Goal: Information Seeking & Learning: Learn about a topic

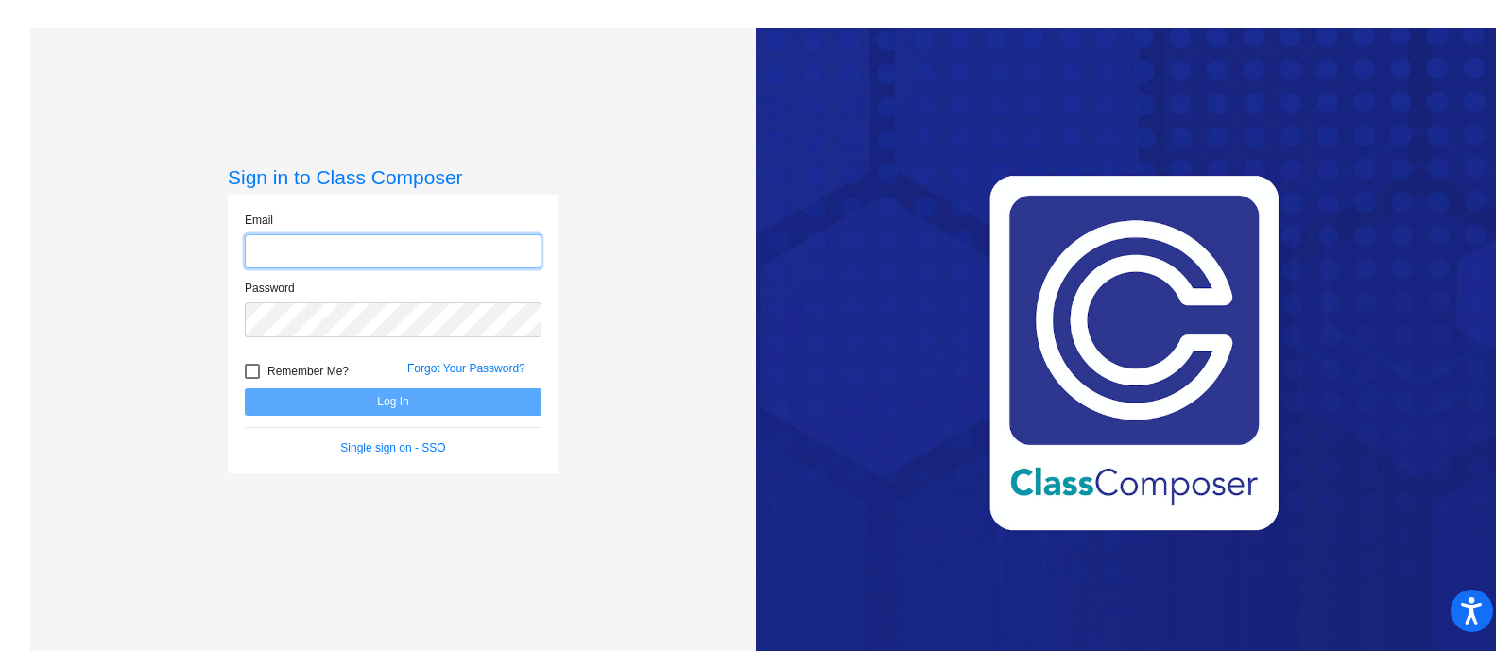
type input "[PERSON_NAME][EMAIL_ADDRESS][PERSON_NAME][DOMAIN_NAME]"
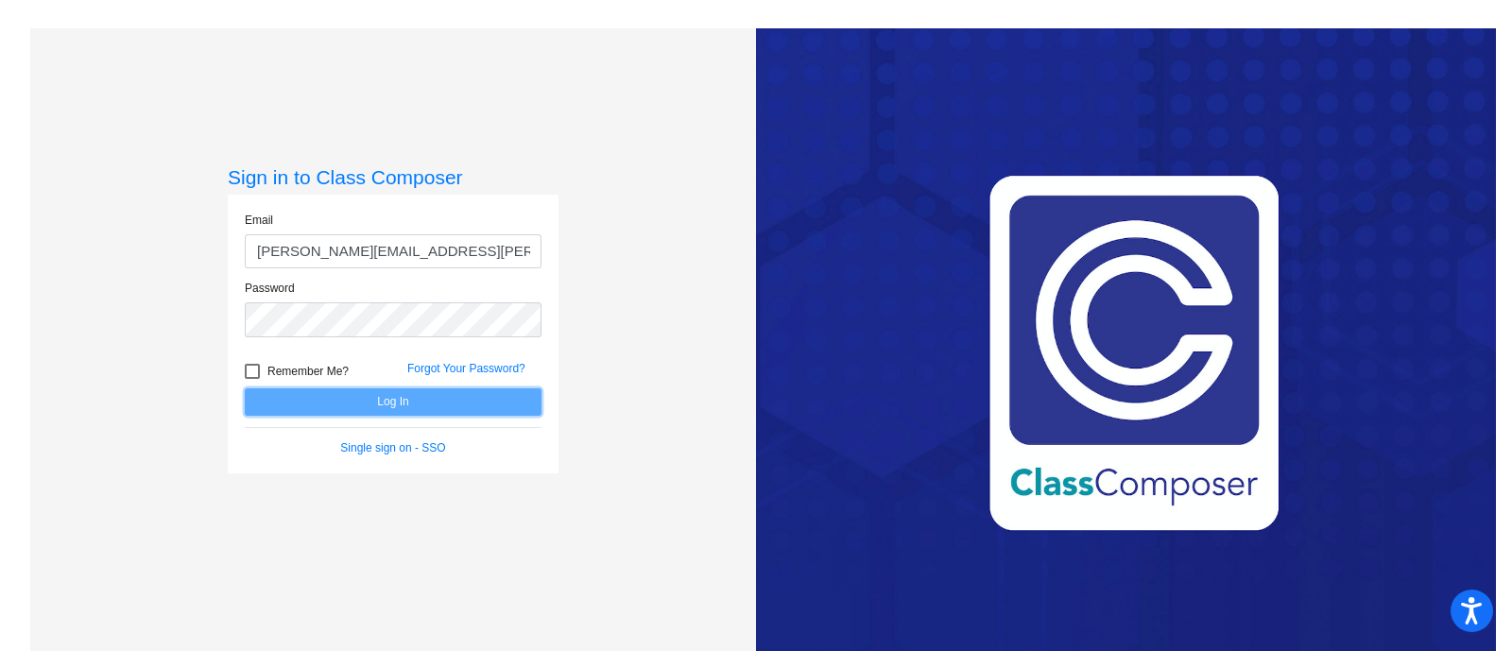
click at [339, 403] on button "Log In" at bounding box center [393, 401] width 297 height 27
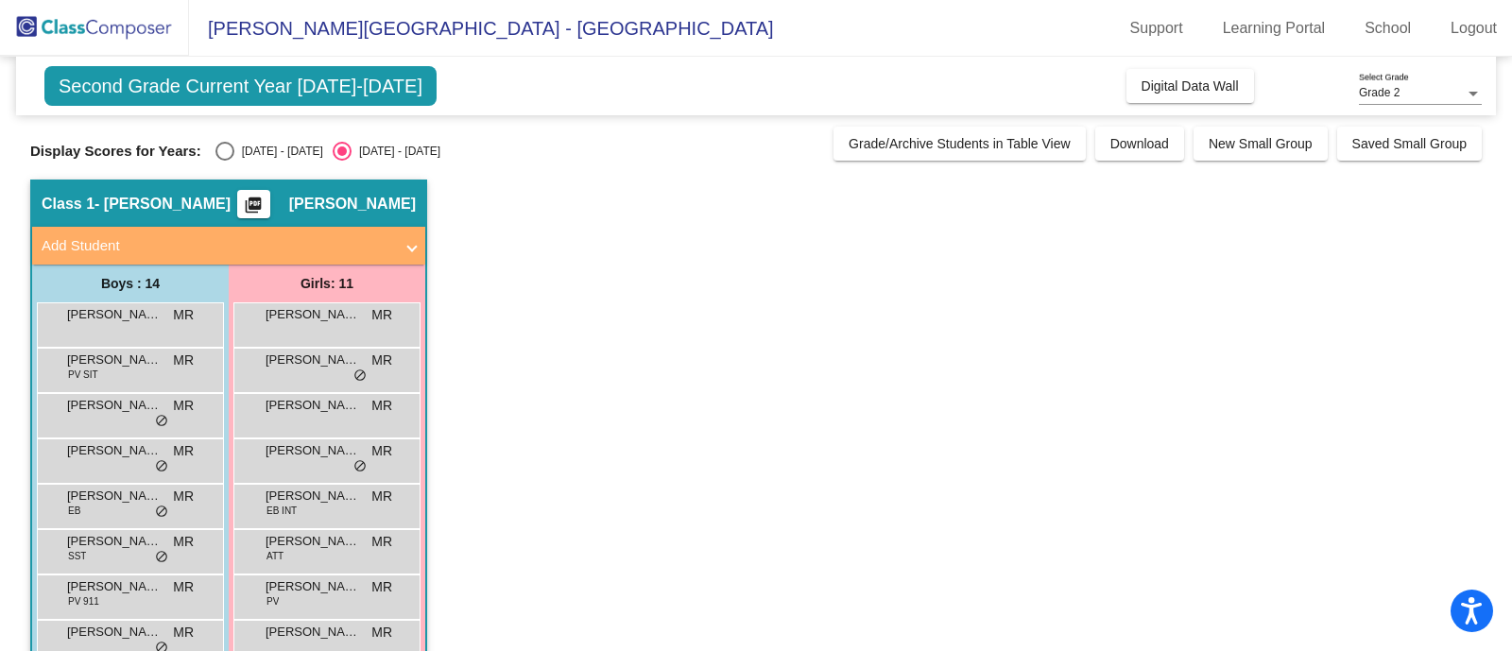
click at [227, 148] on div "Select an option" at bounding box center [224, 151] width 19 height 19
click at [225, 161] on input "[DATE] - [DATE]" at bounding box center [224, 161] width 1 height 1
radio input "true"
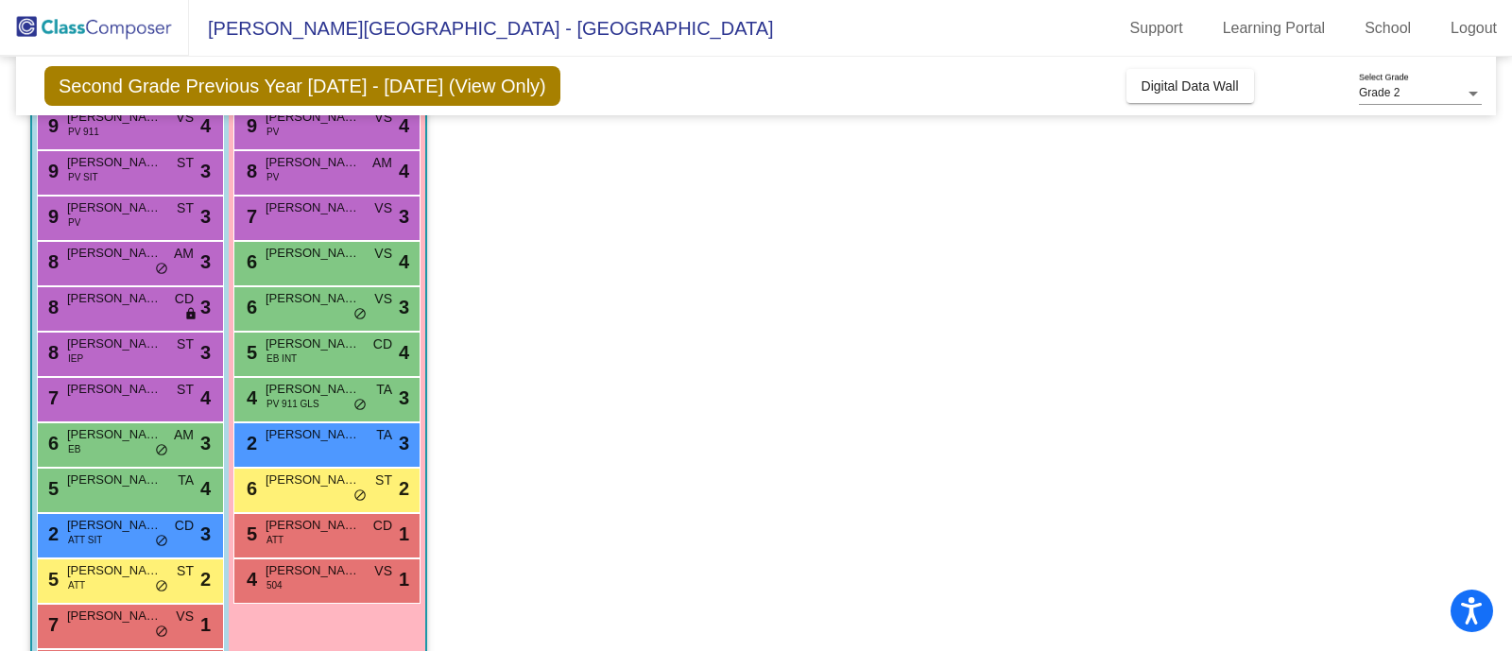
scroll to position [79, 0]
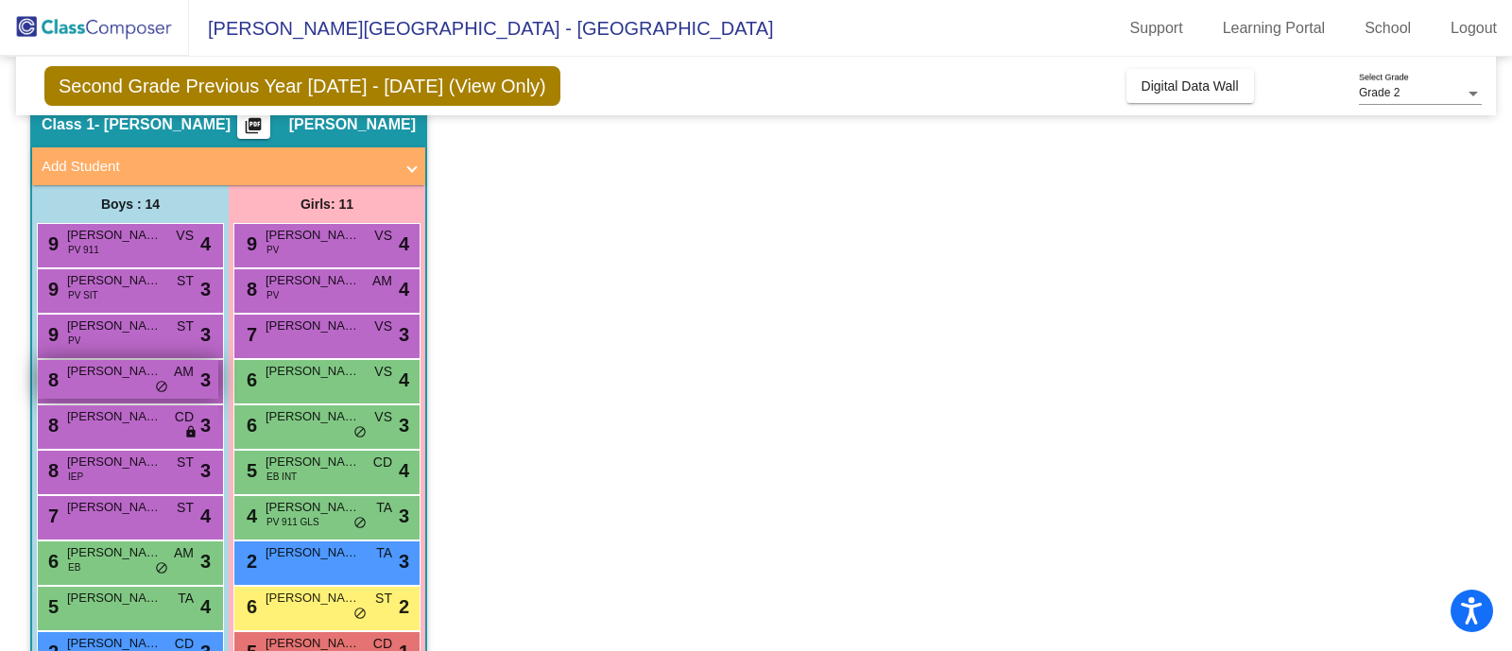
click at [182, 382] on div "8 Caleb Lafleur AM lock do_not_disturb_alt 3" at bounding box center [128, 379] width 181 height 39
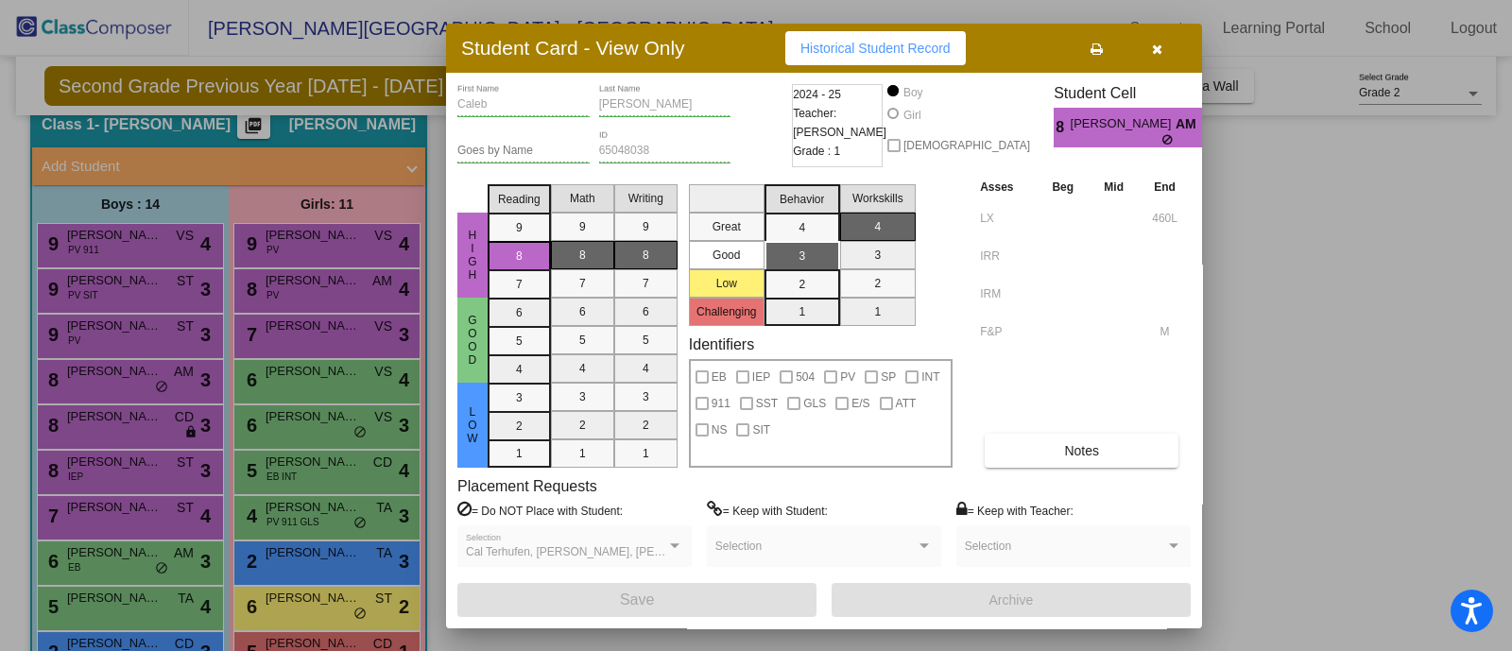
click at [1156, 43] on icon "button" at bounding box center [1157, 49] width 10 height 13
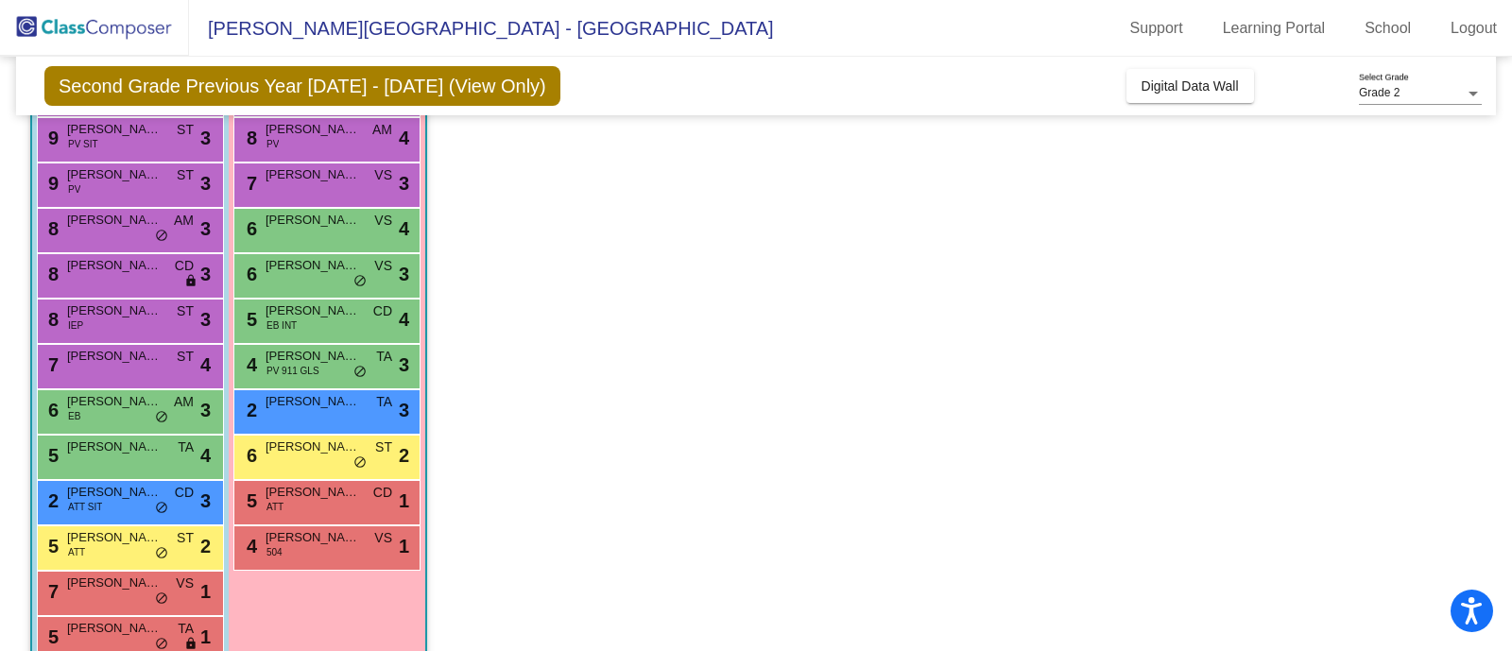
scroll to position [198, 0]
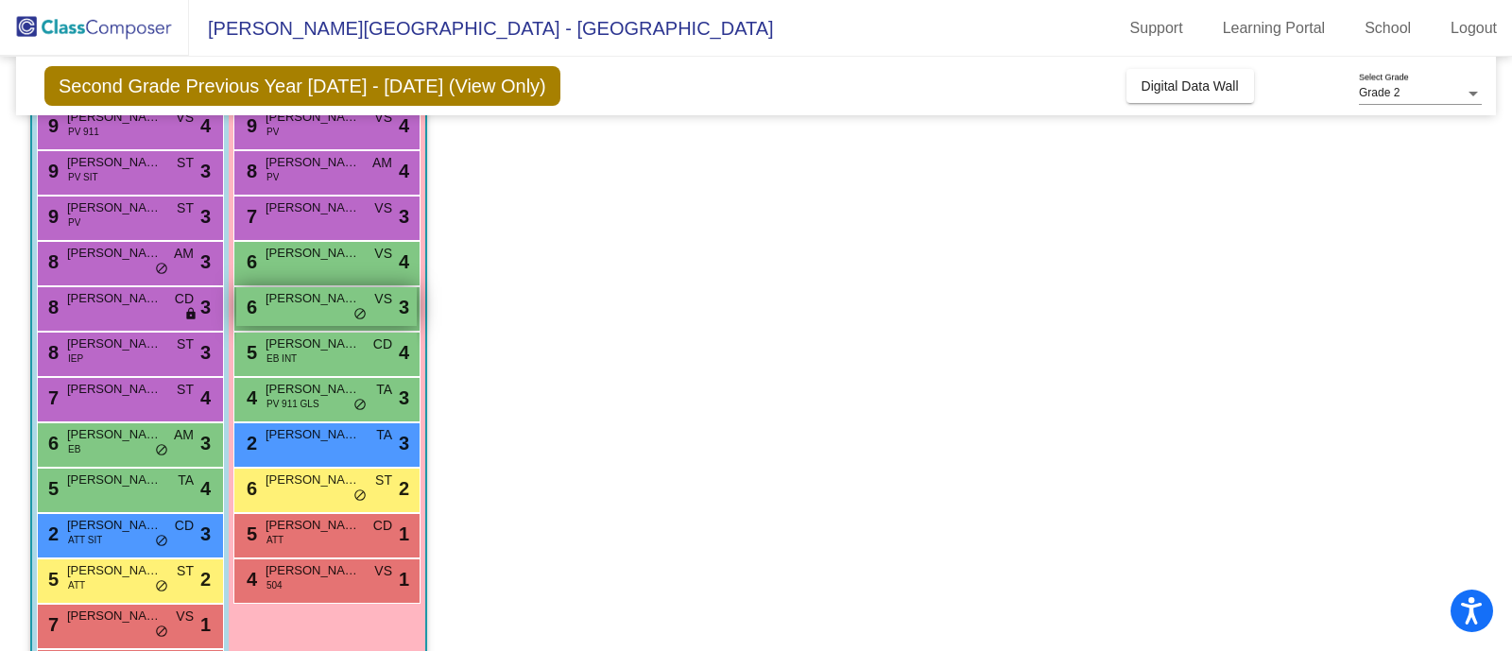
click at [346, 303] on span "[PERSON_NAME]" at bounding box center [313, 298] width 95 height 19
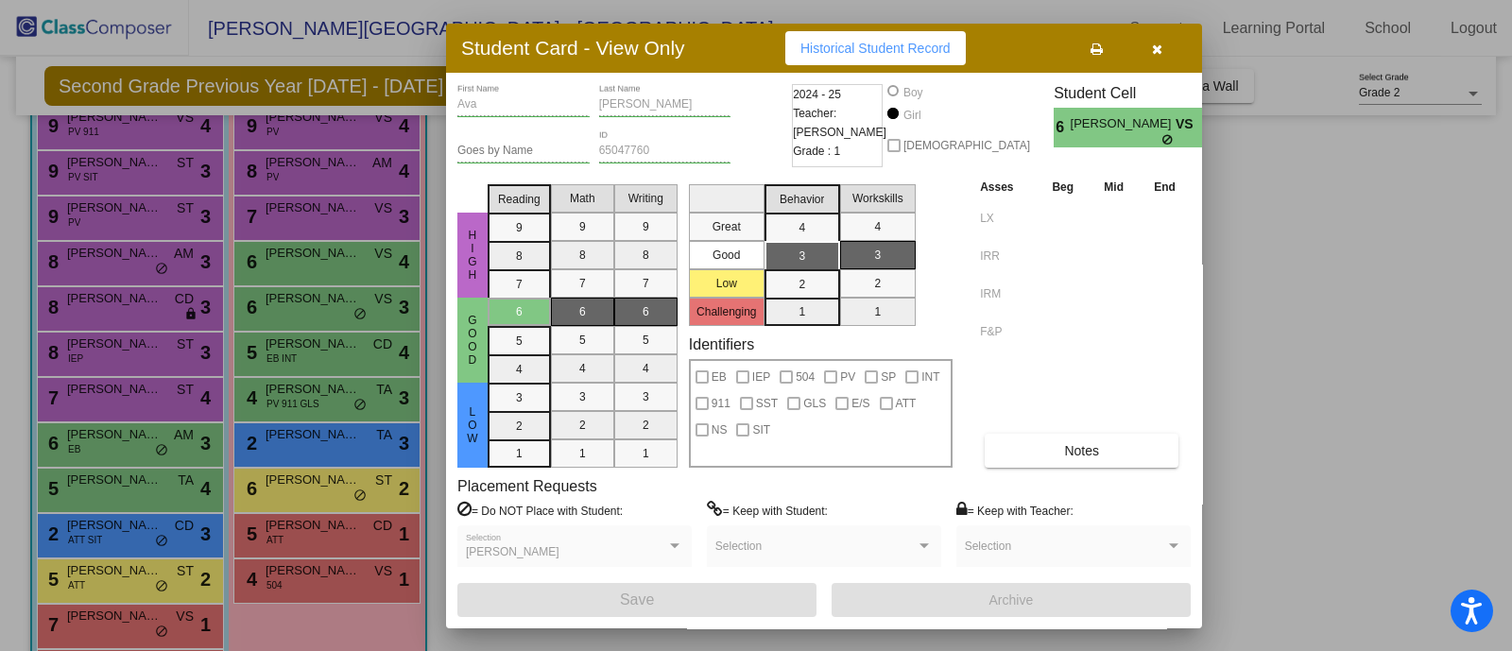
click at [1158, 46] on icon "button" at bounding box center [1157, 49] width 10 height 13
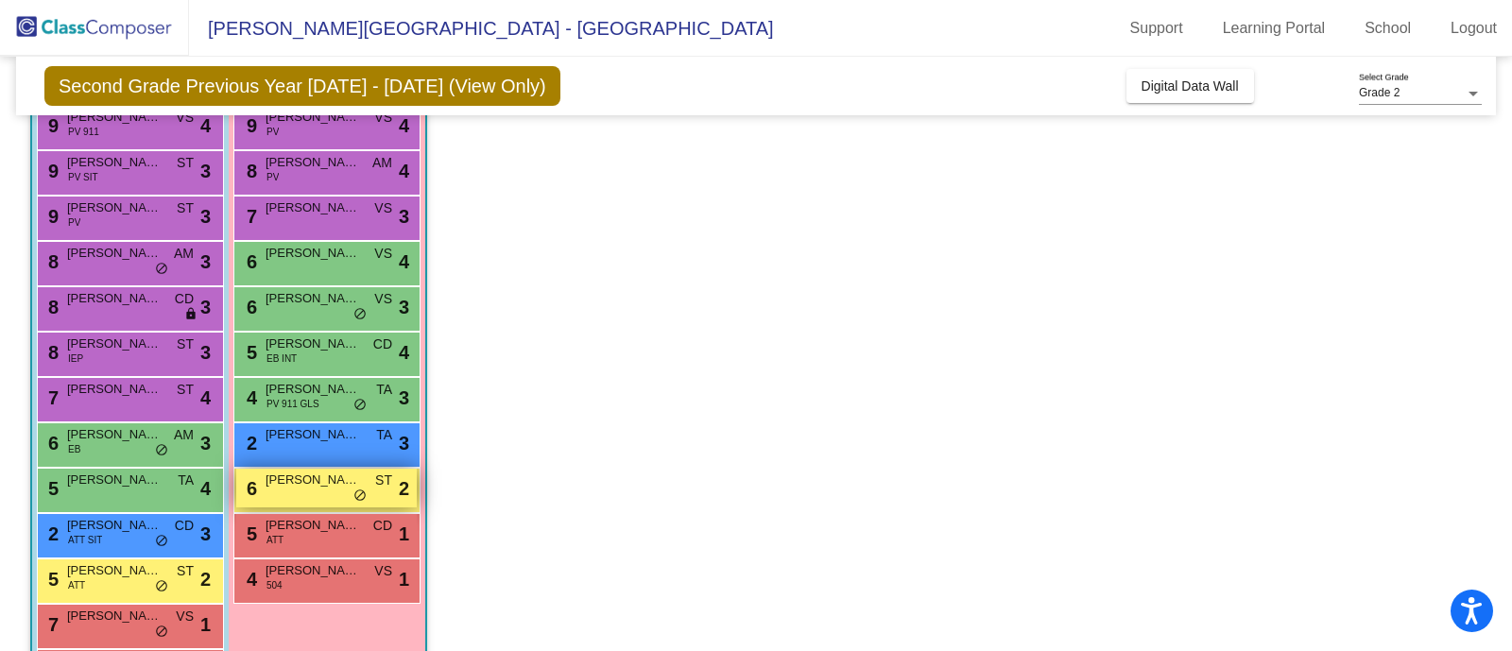
click at [284, 487] on span "[PERSON_NAME]" at bounding box center [313, 480] width 95 height 19
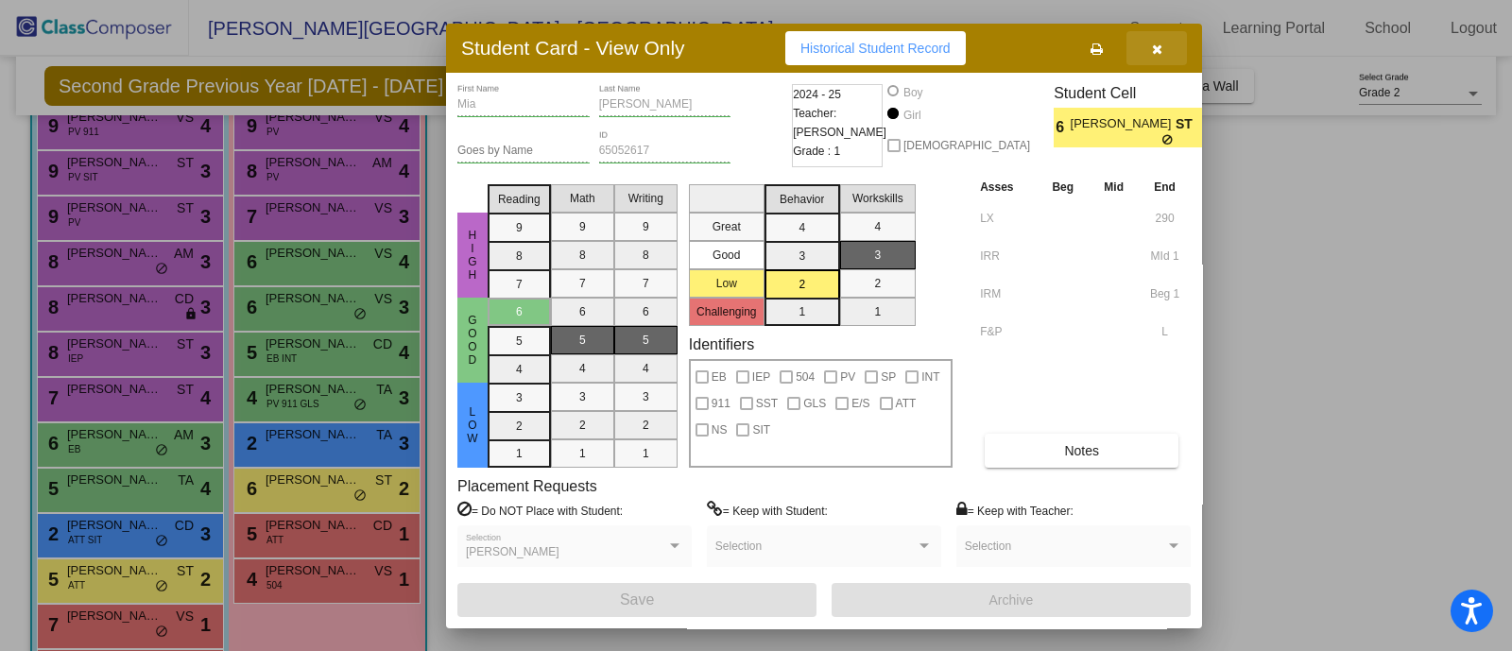
click at [1162, 40] on button "button" at bounding box center [1157, 48] width 60 height 34
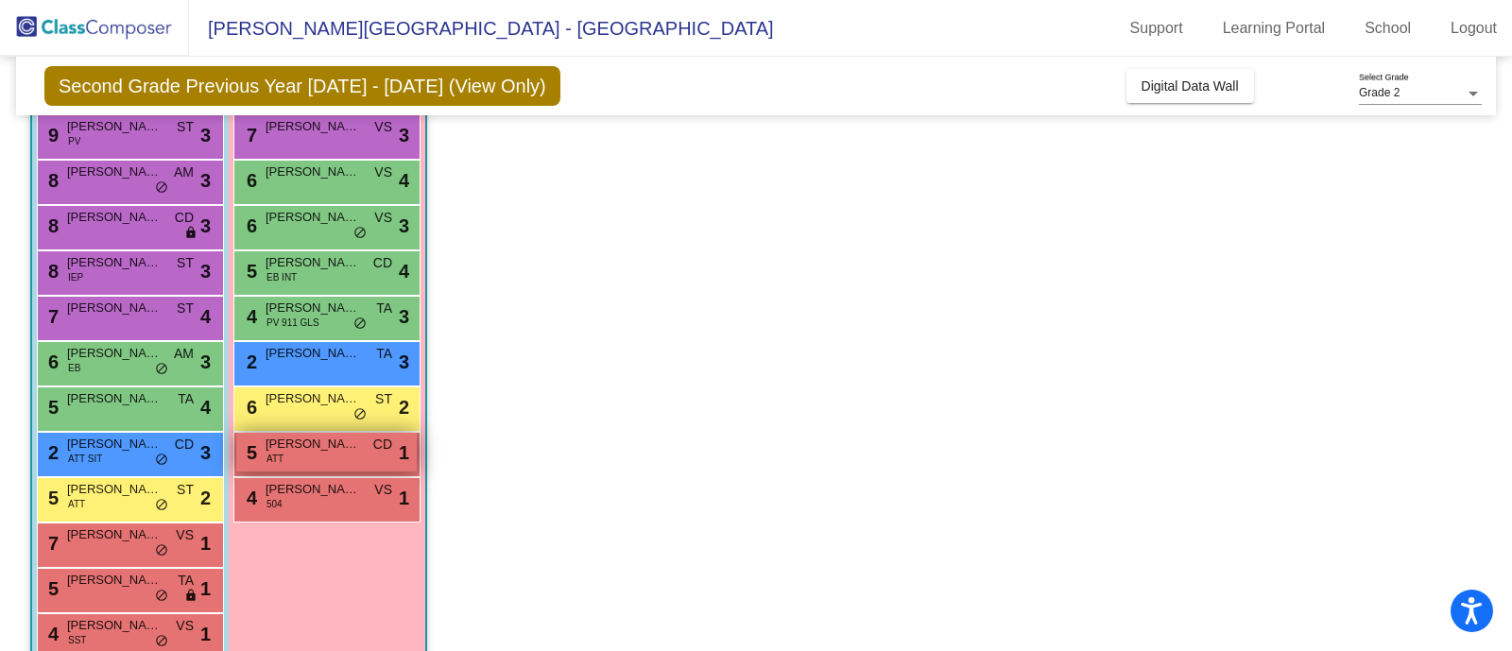
scroll to position [316, 0]
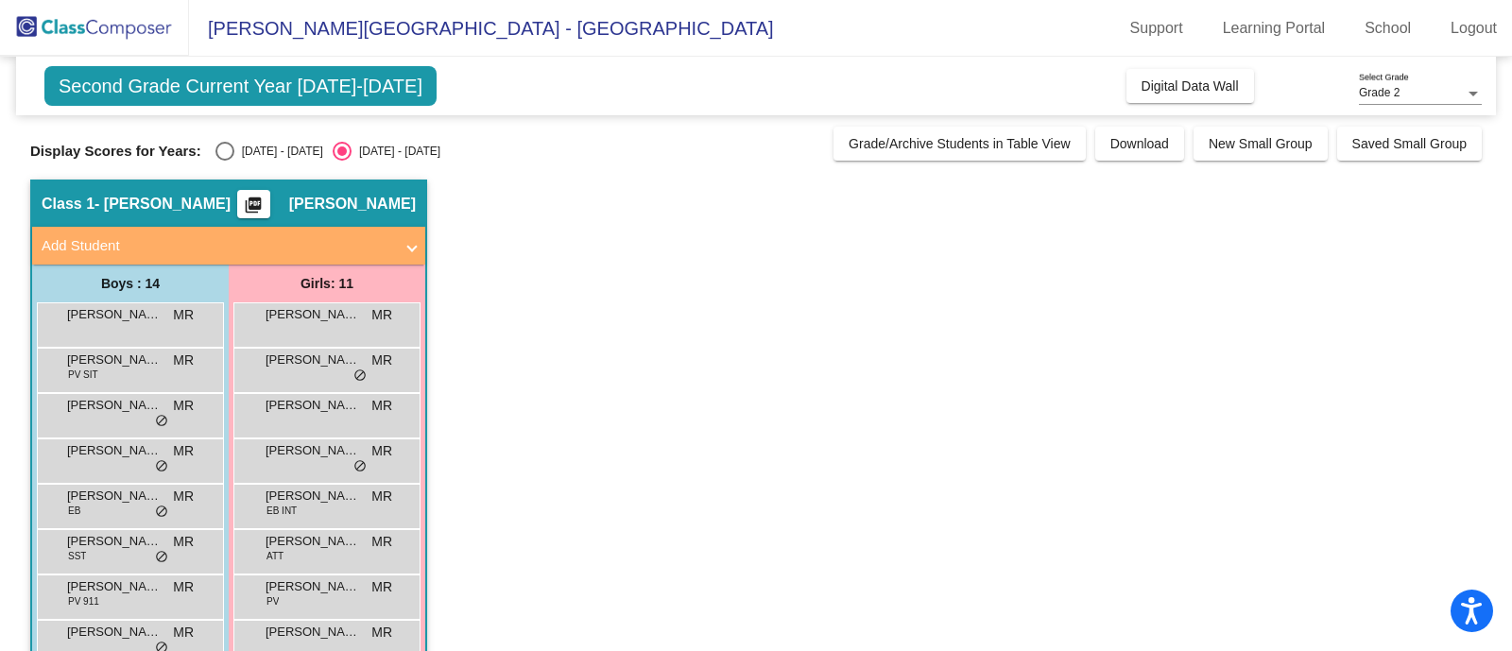
click at [225, 150] on div "Select an option" at bounding box center [224, 151] width 19 height 19
click at [225, 161] on input "[DATE] - [DATE]" at bounding box center [224, 161] width 1 height 1
radio input "true"
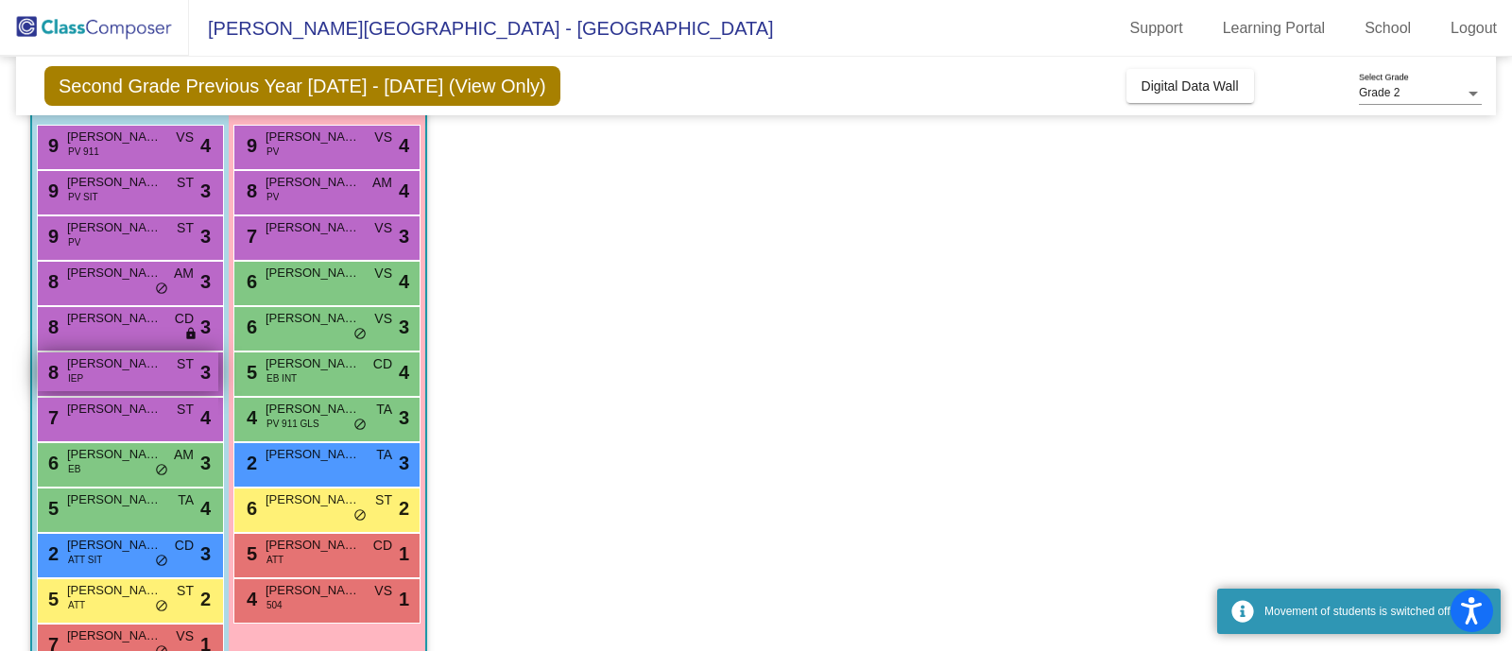
scroll to position [79, 0]
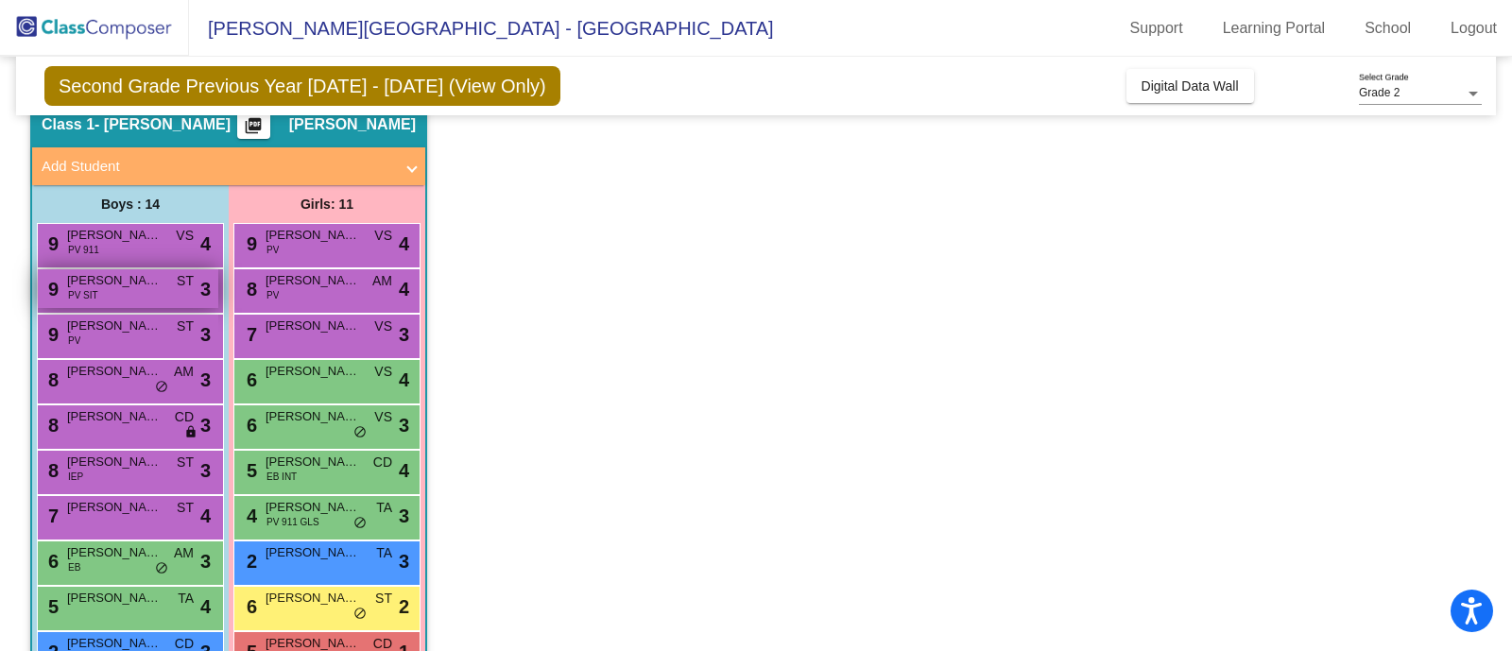
click at [117, 293] on div "9 [PERSON_NAME] PV SIT ST lock do_not_disturb_alt 3" at bounding box center [128, 288] width 181 height 39
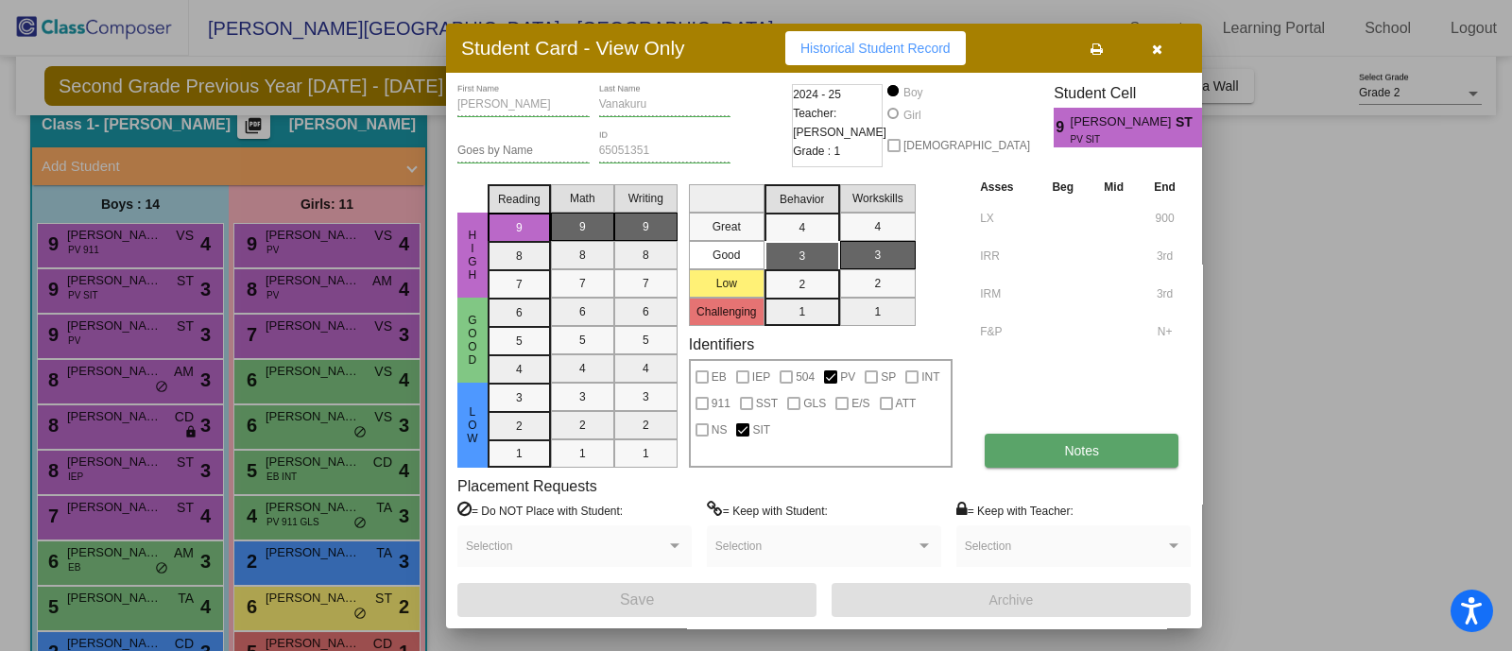
click at [1078, 453] on span "Notes" at bounding box center [1081, 450] width 35 height 15
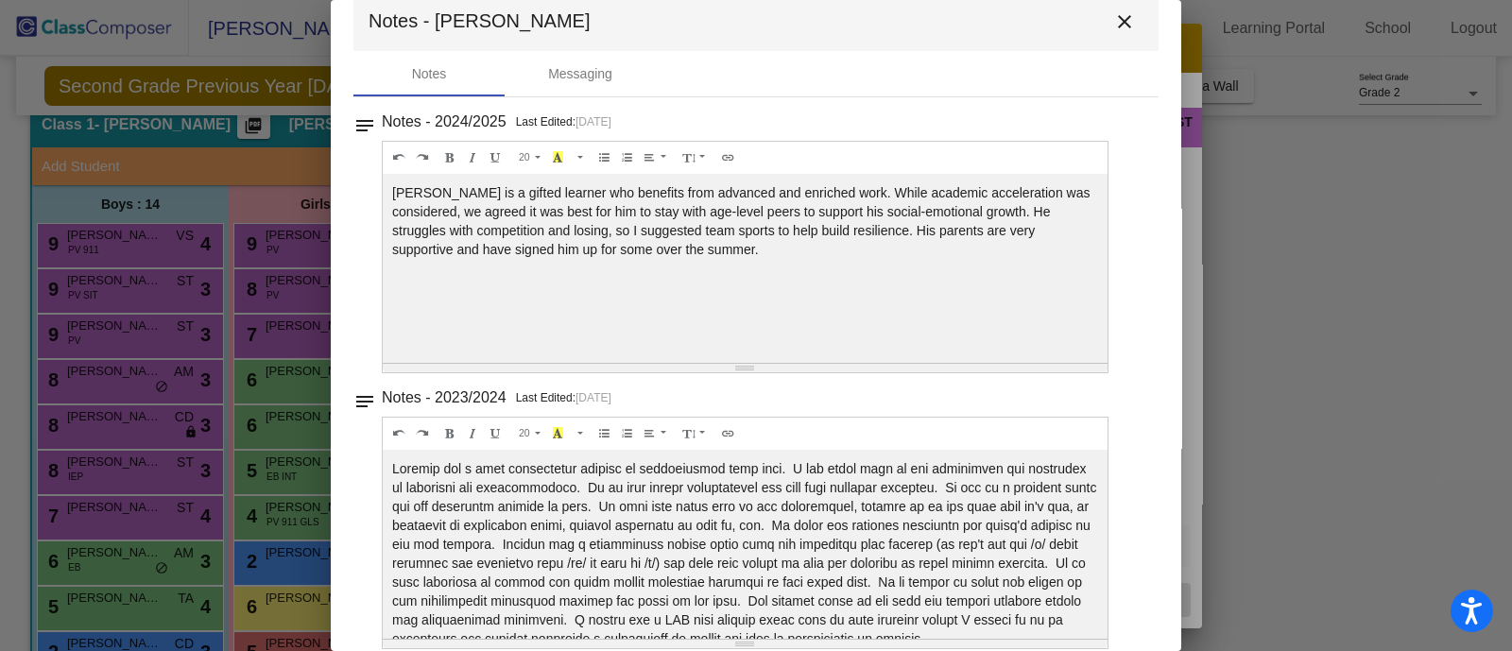
scroll to position [0, 0]
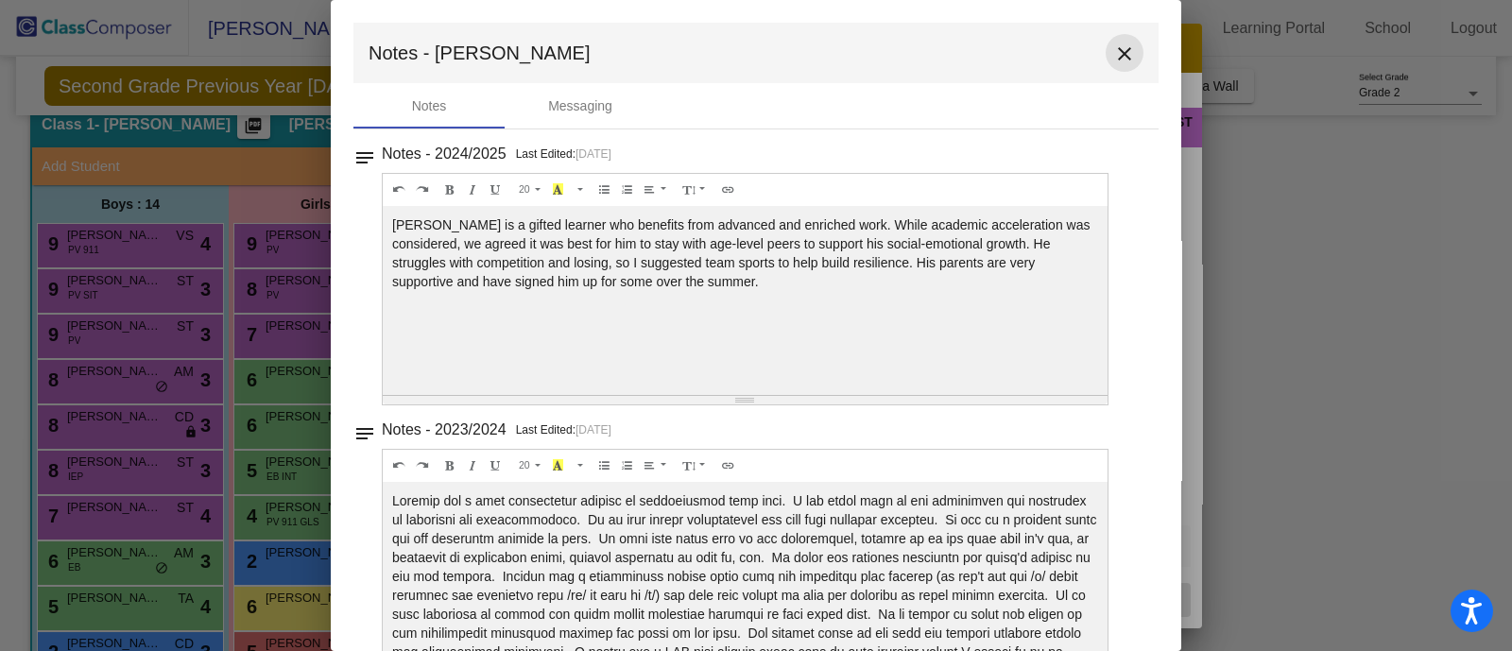
click at [1115, 51] on mat-icon "close" at bounding box center [1124, 54] width 23 height 23
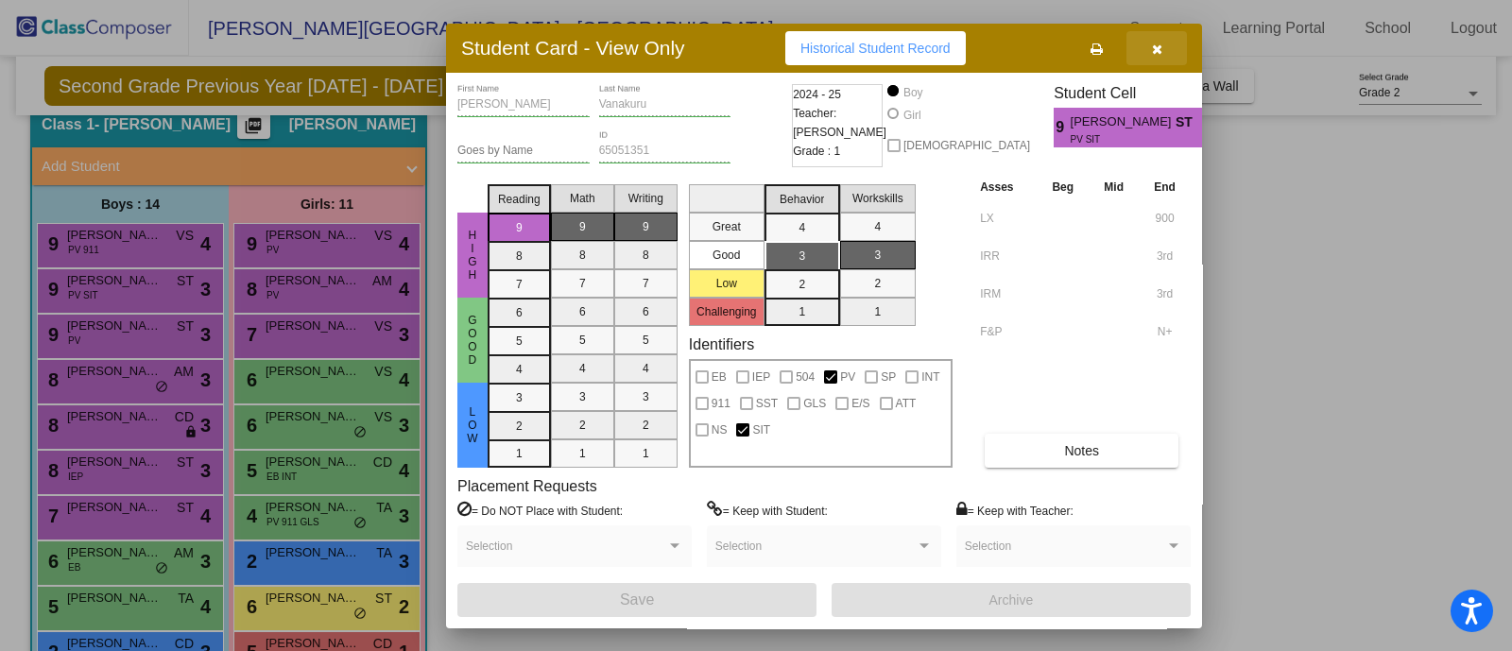
click at [1155, 48] on icon "button" at bounding box center [1157, 49] width 10 height 13
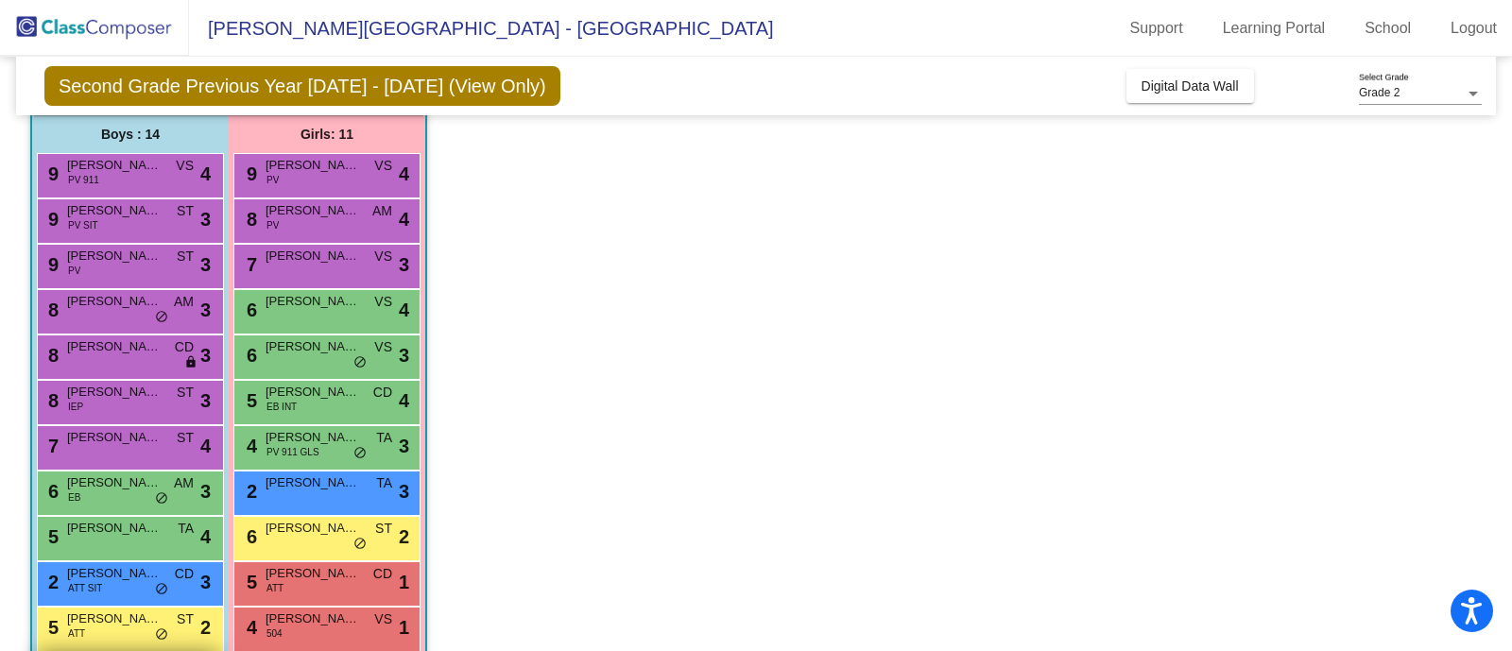
scroll to position [316, 0]
